Goal: Find specific page/section: Find specific page/section

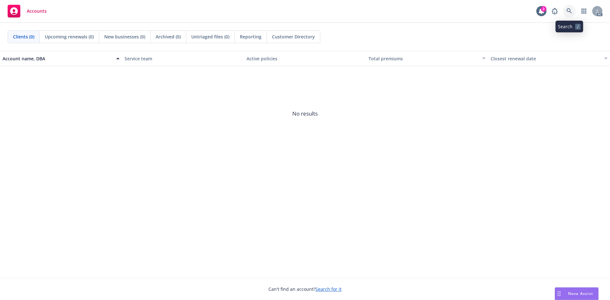
click at [568, 12] on icon at bounding box center [569, 11] width 6 height 6
click at [569, 9] on icon at bounding box center [569, 11] width 6 height 6
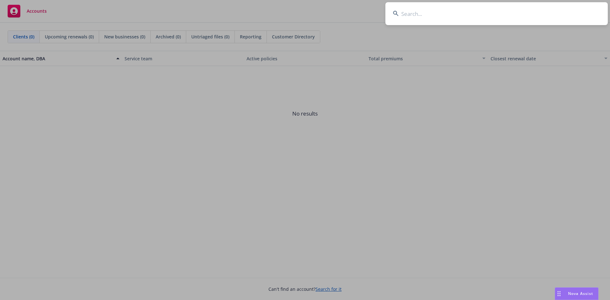
drag, startPoint x: 433, startPoint y: 15, endPoint x: 433, endPoint y: 11, distance: 4.1
click at [433, 13] on input at bounding box center [496, 13] width 222 height 23
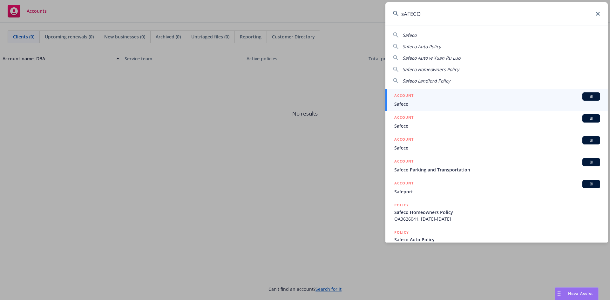
type input "sAFECO"
click at [397, 104] on span "Safeco" at bounding box center [497, 104] width 206 height 7
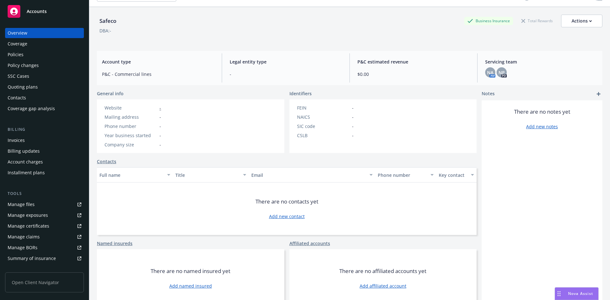
scroll to position [24, 0]
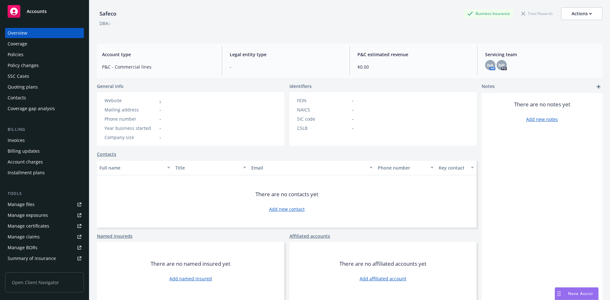
click at [353, 16] on div "Safeco Business Insurance Total Rewards Actions" at bounding box center [349, 13] width 505 height 13
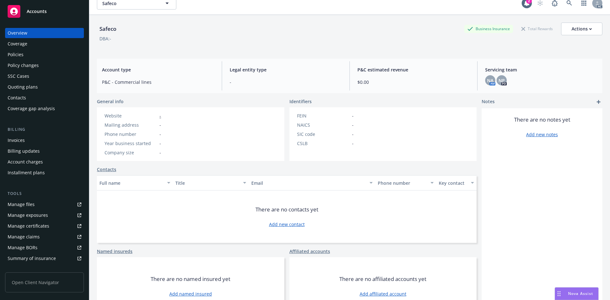
scroll to position [0, 0]
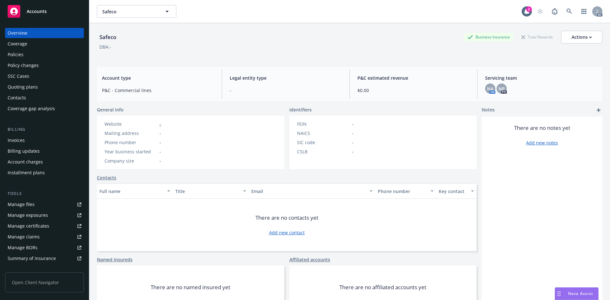
drag, startPoint x: 108, startPoint y: 39, endPoint x: 106, endPoint y: 29, distance: 10.6
click at [108, 38] on div "Safeco" at bounding box center [108, 37] width 22 height 8
click at [172, 10] on button "Safeco" at bounding box center [136, 11] width 79 height 13
click at [566, 10] on icon at bounding box center [568, 11] width 5 height 5
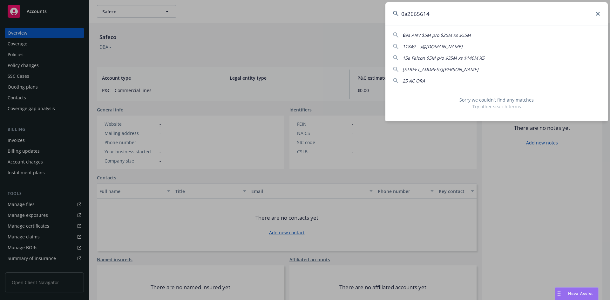
drag, startPoint x: 435, startPoint y: 13, endPoint x: 306, endPoint y: 8, distance: 129.4
click at [318, 12] on div "0a2665614 0 9a ANV $5M p/o $25M xs $55M 11849 - a@[DOMAIN_NAME] 15a Falcon $5M …" at bounding box center [305, 150] width 610 height 300
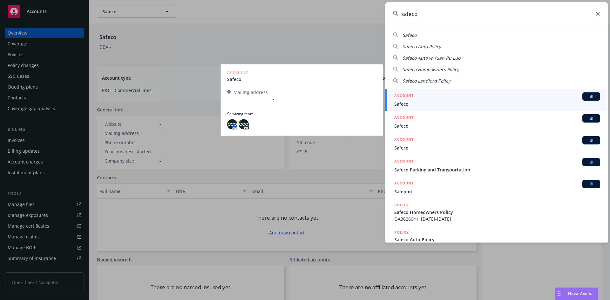
type input "safeco"
click at [403, 108] on link "ACCOUNT BI Safeco" at bounding box center [496, 100] width 222 height 22
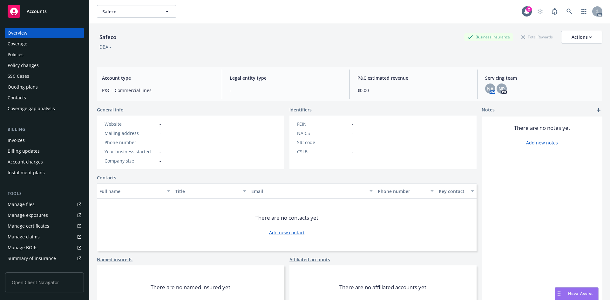
click at [442, 79] on span "P&C estimated revenue" at bounding box center [413, 78] width 112 height 7
click at [414, 42] on div "Safeco Business Insurance Total Rewards Actions" at bounding box center [349, 37] width 505 height 13
click at [17, 54] on div "Policies" at bounding box center [16, 55] width 16 height 10
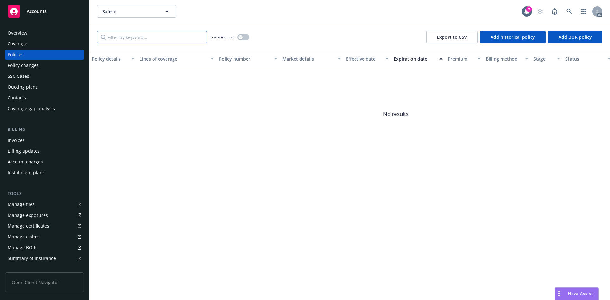
click at [145, 38] on input "Filter by keyword..." at bounding box center [152, 37] width 110 height 13
click at [227, 60] on div "Policy number" at bounding box center [244, 59] width 51 height 7
click at [149, 39] on input "Filter by keyword..." at bounding box center [152, 37] width 110 height 13
click at [236, 58] on div "Policy number" at bounding box center [244, 59] width 51 height 7
drag, startPoint x: 132, startPoint y: 39, endPoint x: 89, endPoint y: 30, distance: 43.9
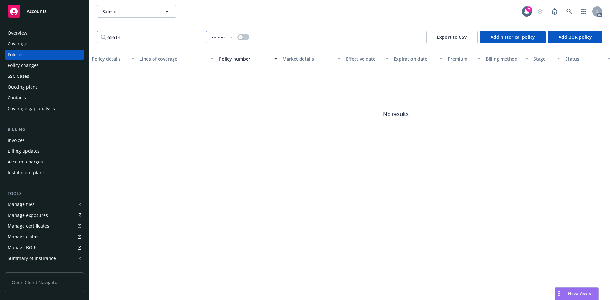
click at [89, 30] on div "65614 Show inactive Export to CSV Add historical policy Add BOR policy" at bounding box center [349, 37] width 521 height 28
type input "oa2665614"
click at [17, 57] on div "Policies" at bounding box center [16, 55] width 16 height 10
click at [23, 46] on div "Coverage" at bounding box center [18, 44] width 20 height 10
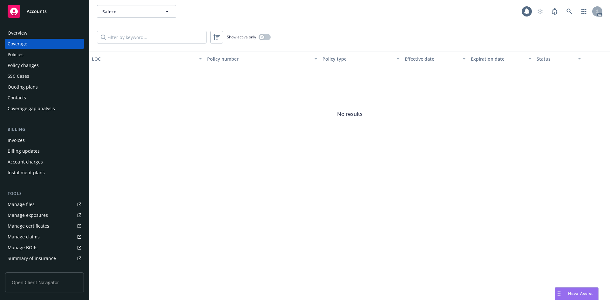
click at [132, 80] on span "No results" at bounding box center [349, 113] width 521 height 95
click at [151, 36] on input "Filter by keyword..." at bounding box center [152, 37] width 110 height 13
click at [219, 60] on div "Policy number" at bounding box center [258, 59] width 103 height 7
click at [206, 60] on button "Policy number" at bounding box center [262, 58] width 115 height 15
click at [132, 17] on button "Safeco" at bounding box center [136, 11] width 79 height 13
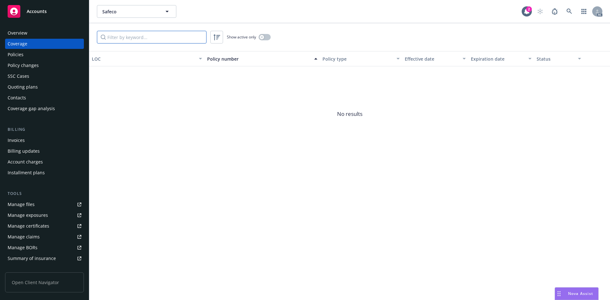
click at [145, 39] on input "Filter by keyword..." at bounding box center [152, 37] width 110 height 13
click at [569, 10] on icon at bounding box center [569, 12] width 6 height 6
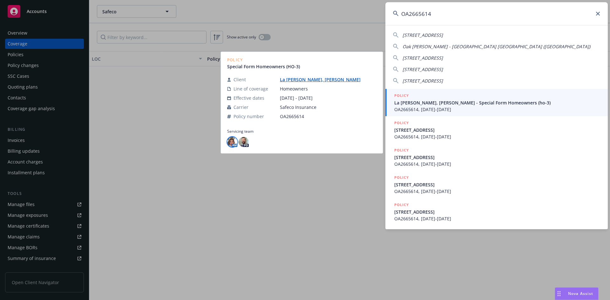
type input "OA2665614"
click at [232, 141] on img at bounding box center [232, 142] width 10 height 10
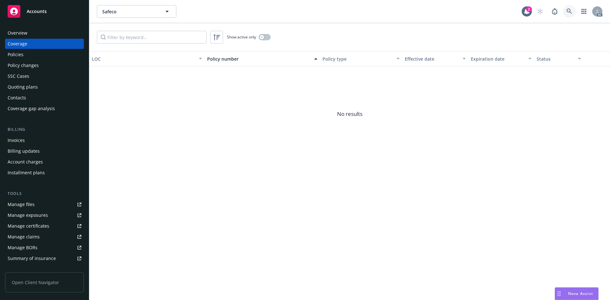
click at [568, 10] on icon at bounding box center [569, 12] width 6 height 6
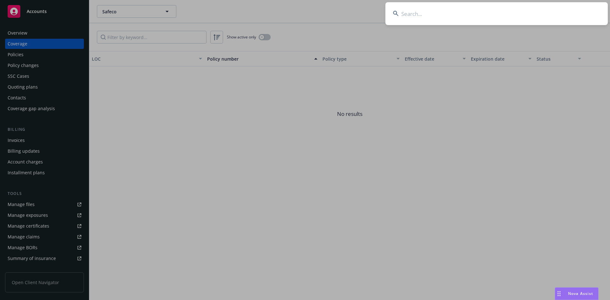
click at [451, 17] on input at bounding box center [496, 13] width 222 height 23
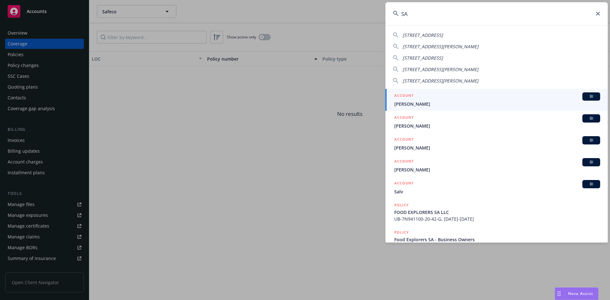
type input "S"
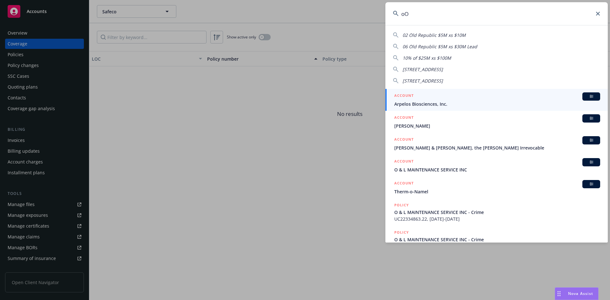
type input "o"
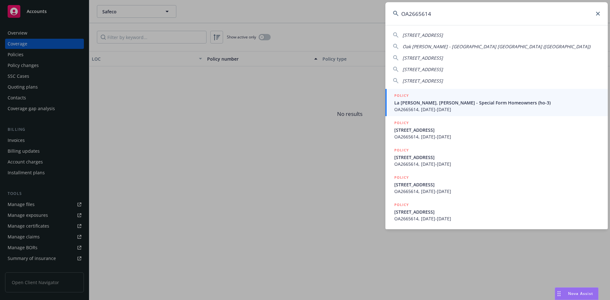
type input "OA2665614"
click at [422, 103] on span "La [PERSON_NAME], [PERSON_NAME] - Special Form Homeowners (ho-3)" at bounding box center [497, 102] width 206 height 7
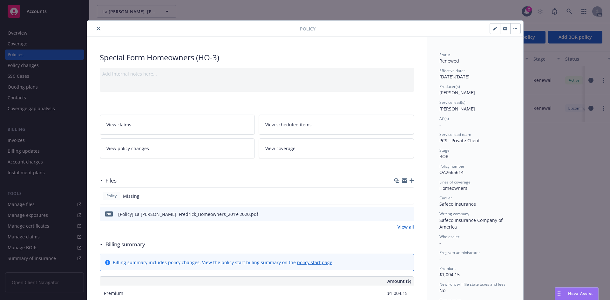
click at [475, 118] on div "AC(s)" at bounding box center [474, 118] width 71 height 5
click at [238, 14] on div "Policy Special Form Homeowners (HO-3) Add internal notes here... View claims Vi…" at bounding box center [305, 150] width 610 height 300
click at [567, 143] on div "Policy Special Form Homeowners (HO-3) Add internal notes here... View claims Vi…" at bounding box center [305, 150] width 610 height 300
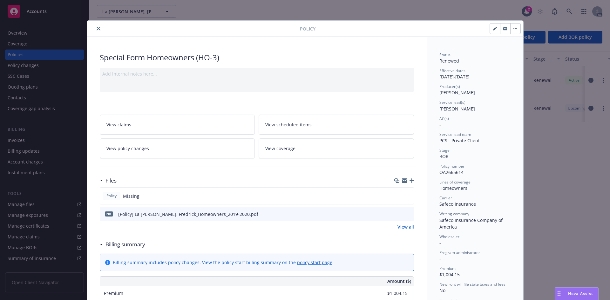
click at [97, 28] on icon "close" at bounding box center [99, 29] width 4 height 4
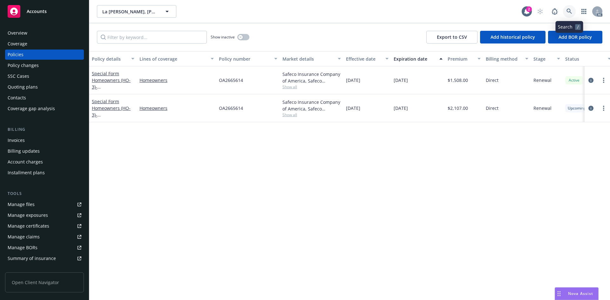
click at [571, 10] on icon at bounding box center [569, 12] width 6 height 6
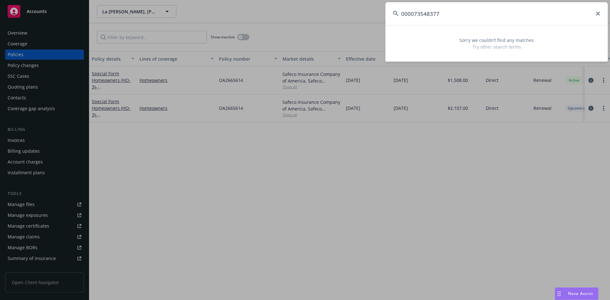
drag, startPoint x: 369, startPoint y: 7, endPoint x: 360, endPoint y: 1, distance: 11.2
click at [365, 6] on div "000073548377 Sorry we couldn’t find any matches Try other search terms" at bounding box center [305, 150] width 610 height 300
type input "0"
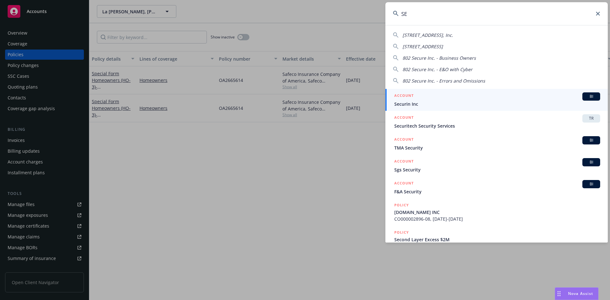
type input "S"
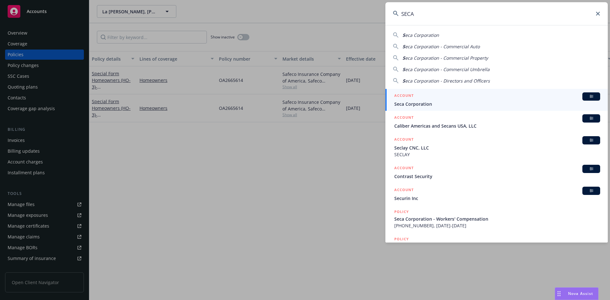
click at [414, 36] on span "eca Corporation" at bounding box center [422, 35] width 34 height 6
type input "Seca Corporation"
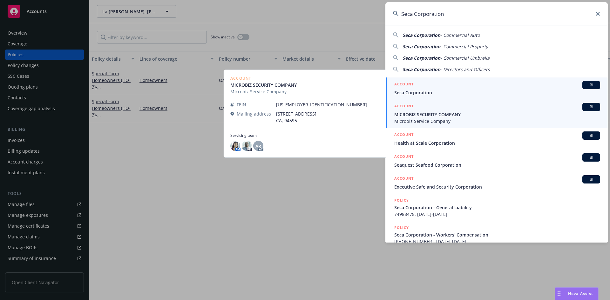
click at [416, 91] on span "Seca Corporation" at bounding box center [497, 92] width 206 height 7
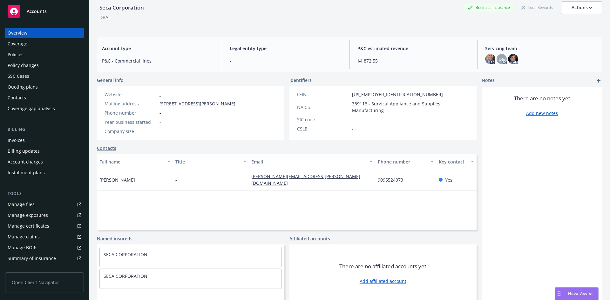
scroll to position [32, 0]
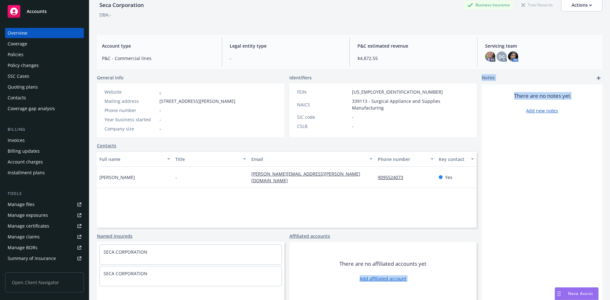
drag, startPoint x: 473, startPoint y: 250, endPoint x: 477, endPoint y: 281, distance: 30.8
click at [477, 281] on div "General info Website - Mailing address [STREET_ADDRESS][PERSON_NAME] Phone numb…" at bounding box center [349, 187] width 505 height 226
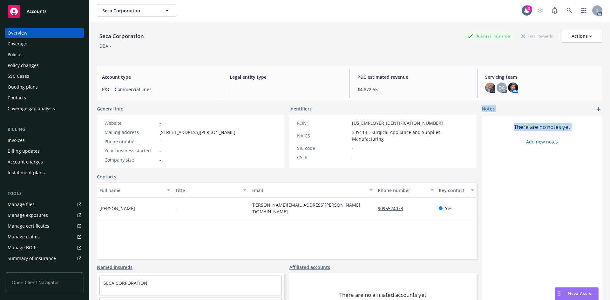
scroll to position [0, 0]
click at [486, 86] on img at bounding box center [490, 89] width 10 height 10
click at [501, 88] on span "DG" at bounding box center [501, 88] width 6 height 7
click at [514, 90] on img at bounding box center [513, 89] width 10 height 10
click at [315, 40] on div "Seca Corporation Business Insurance Total Rewards Actions" at bounding box center [349, 37] width 505 height 13
